Goal: Transaction & Acquisition: Purchase product/service

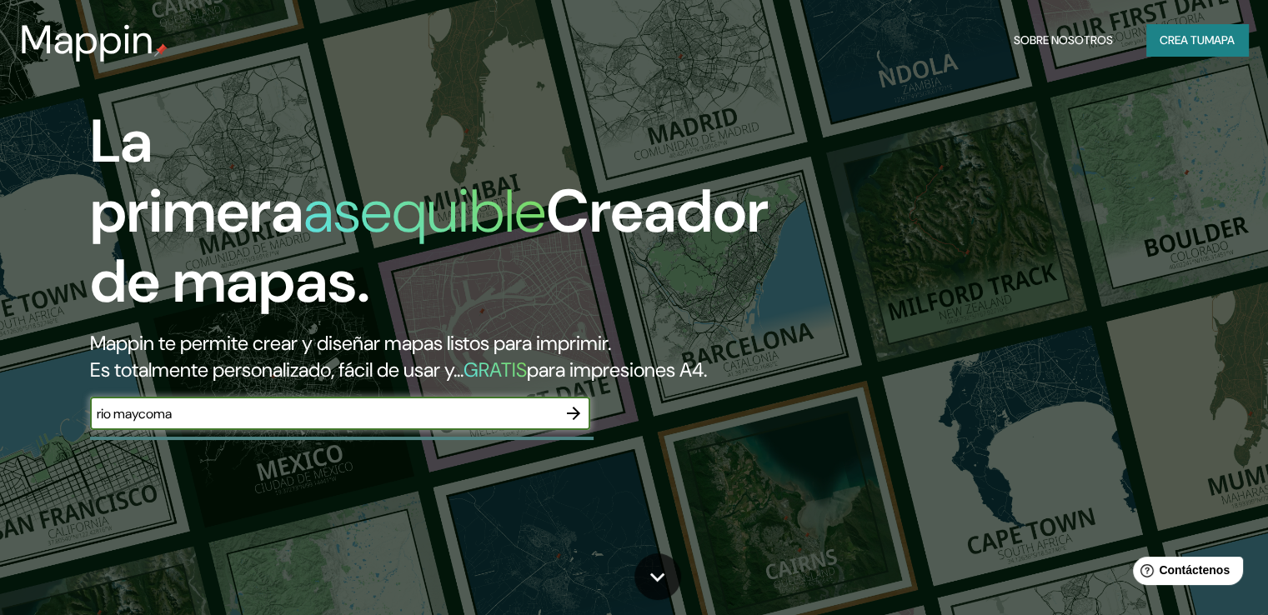
type input "rio maycoma"
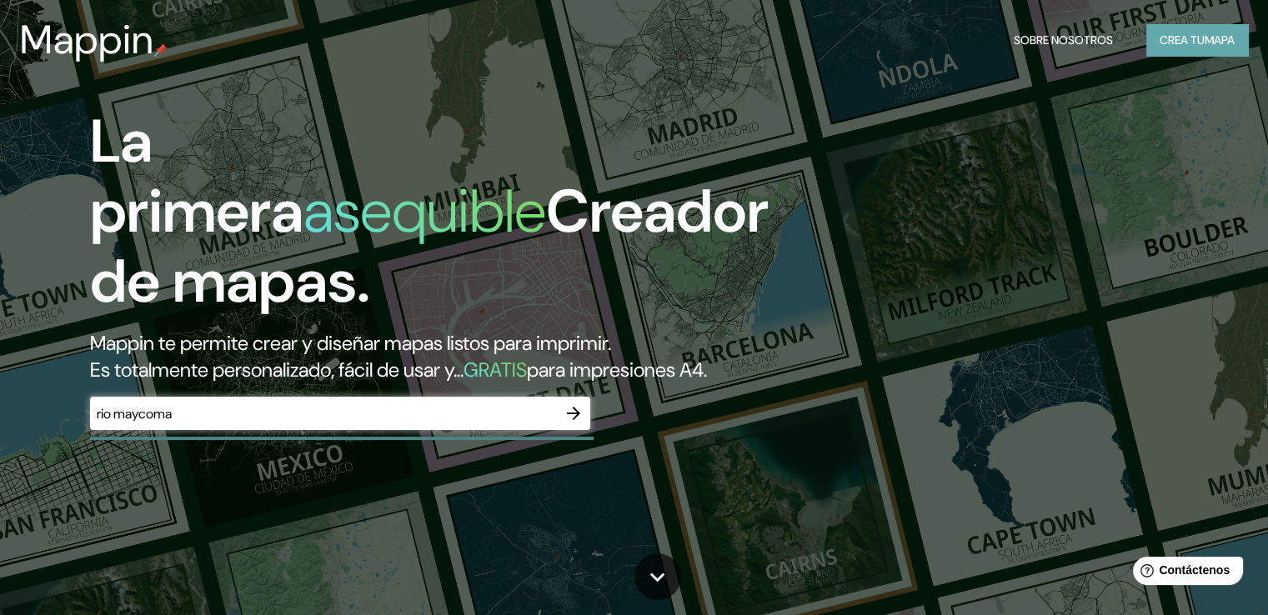
click at [1170, 45] on font "Crea tu" at bounding box center [1182, 40] width 45 height 15
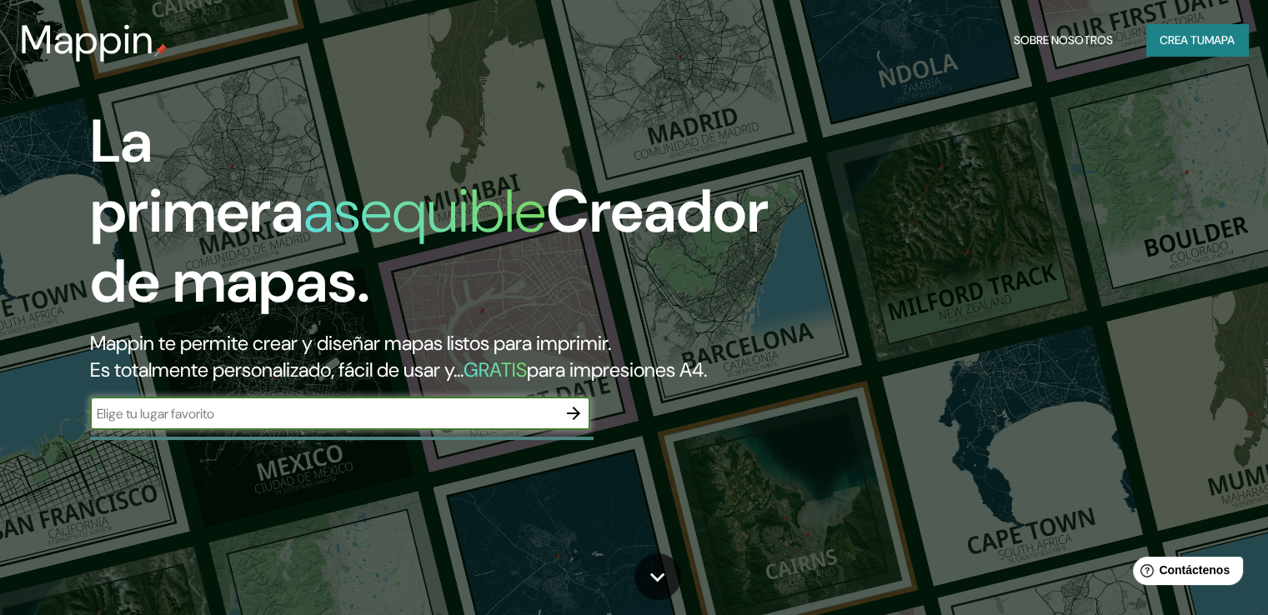
click at [170, 424] on input "text" at bounding box center [323, 413] width 467 height 19
type input "rio macoma"
click at [575, 420] on icon "button" at bounding box center [573, 413] width 13 height 13
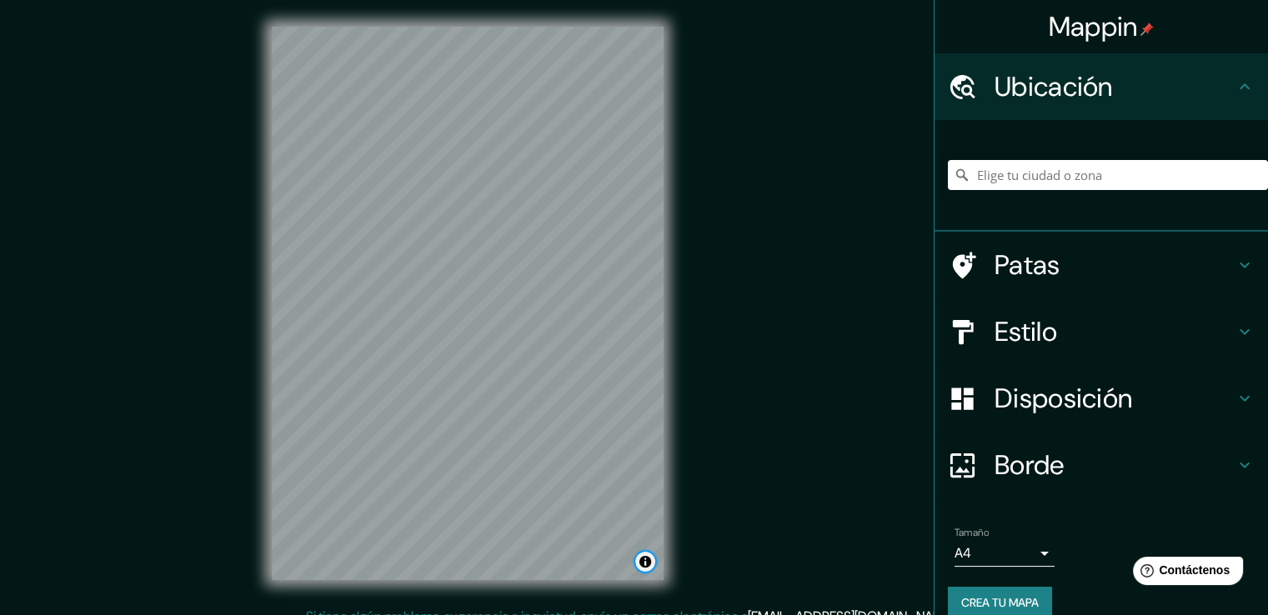
click at [642, 562] on button "Activar o desactivar atribución" at bounding box center [645, 562] width 20 height 20
click at [626, 556] on font "Mejorar este mapa" at bounding box center [588, 562] width 88 height 12
click at [1013, 178] on input "Elige tu ciudad o zona" at bounding box center [1108, 175] width 320 height 30
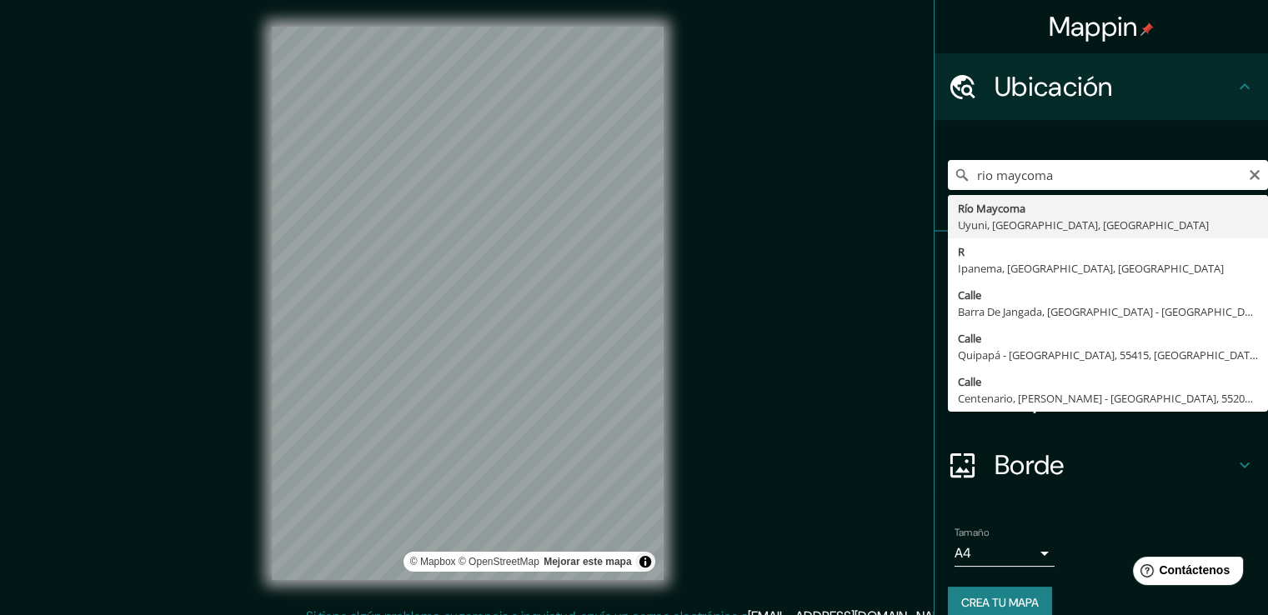
type input "Rio Maycoma, [GEOGRAPHIC_DATA], [GEOGRAPHIC_DATA], [GEOGRAPHIC_DATA]"
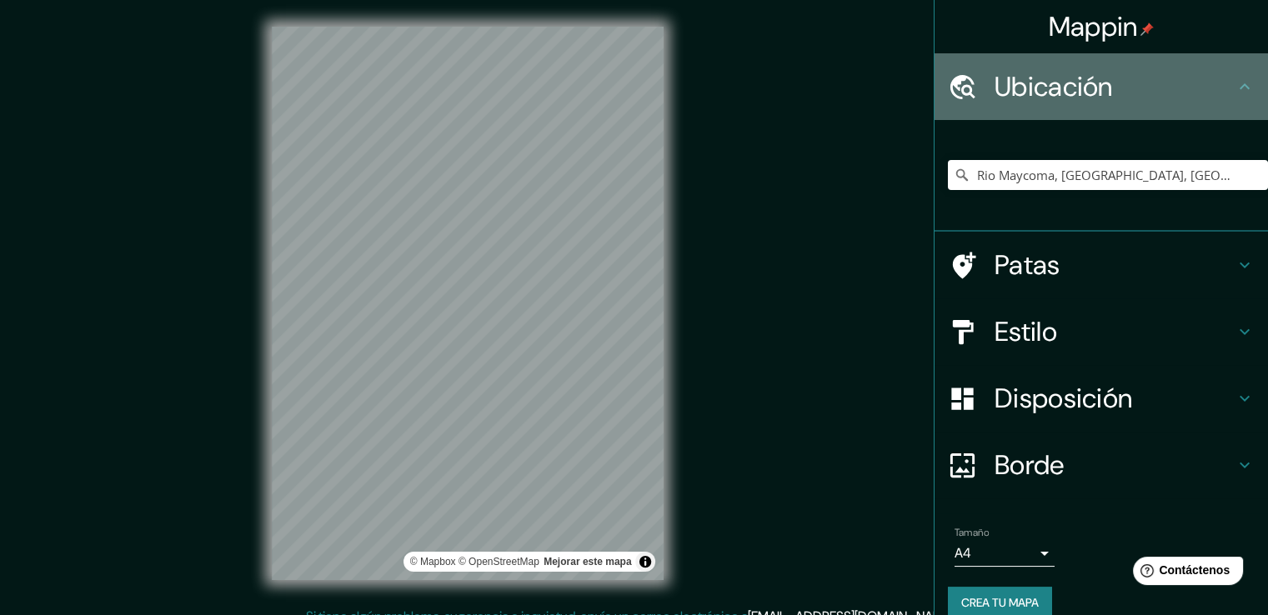
click at [1235, 84] on icon at bounding box center [1245, 87] width 20 height 20
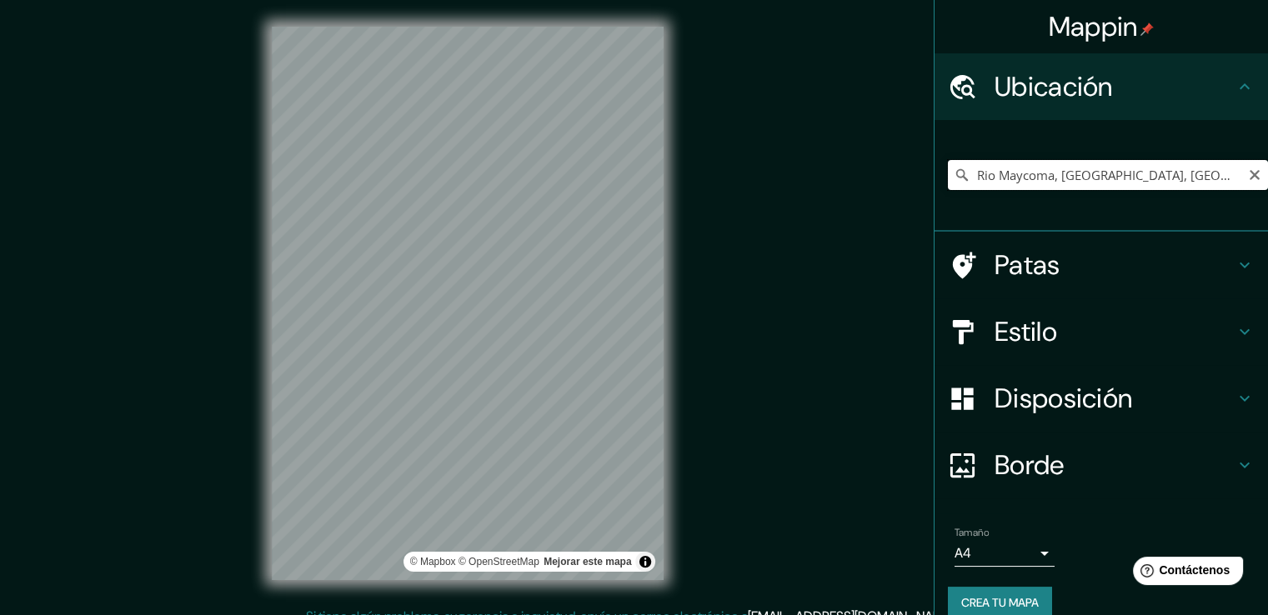
click at [1211, 177] on input "Rio Maycoma, [GEOGRAPHIC_DATA], [GEOGRAPHIC_DATA], [GEOGRAPHIC_DATA]" at bounding box center [1108, 175] width 320 height 30
click at [1033, 274] on font "Patas" at bounding box center [1028, 265] width 66 height 35
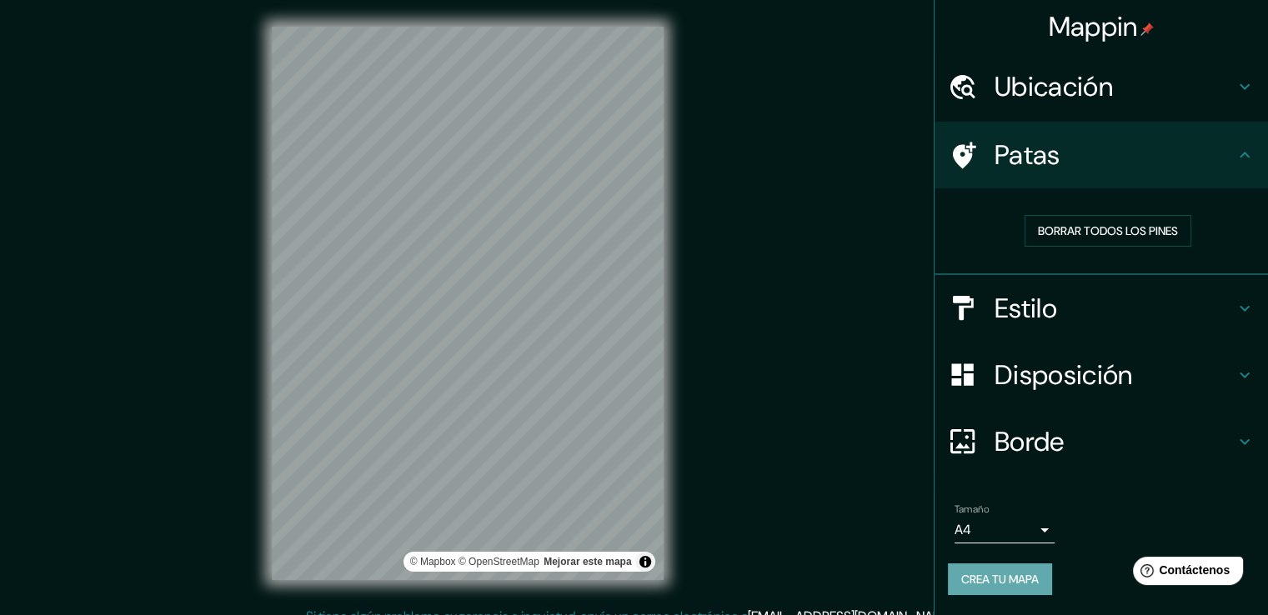
click at [1013, 586] on font "Crea tu mapa" at bounding box center [1001, 580] width 78 height 22
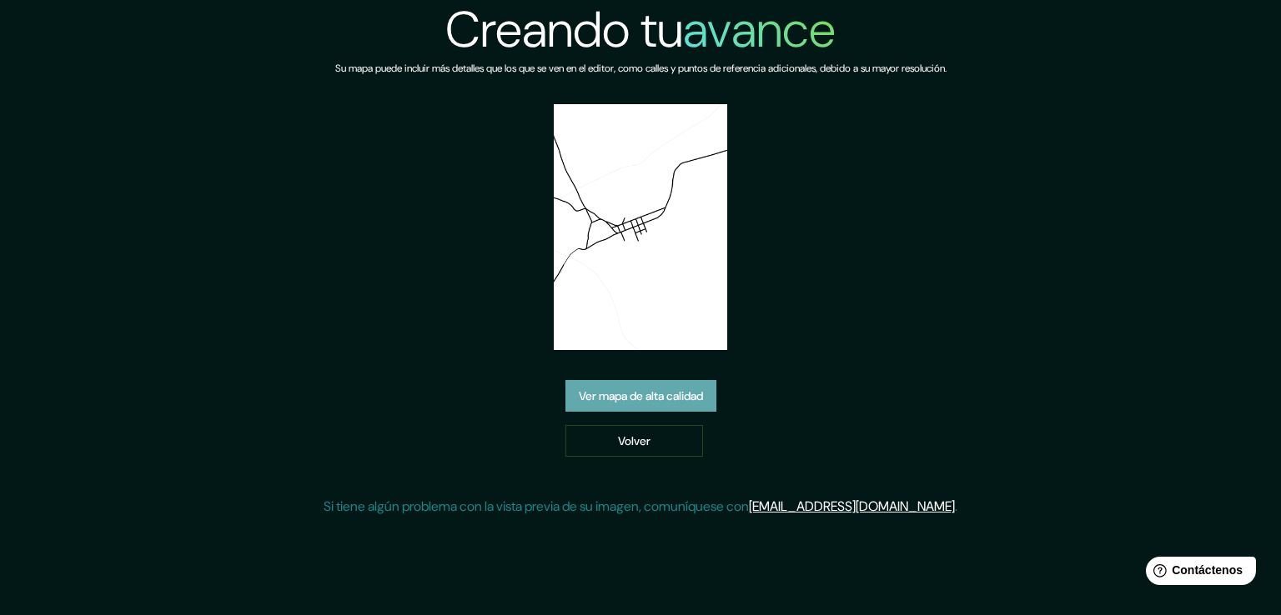
click at [687, 384] on link "Ver mapa de alta calidad" at bounding box center [640, 396] width 151 height 32
